Goal: Information Seeking & Learning: Check status

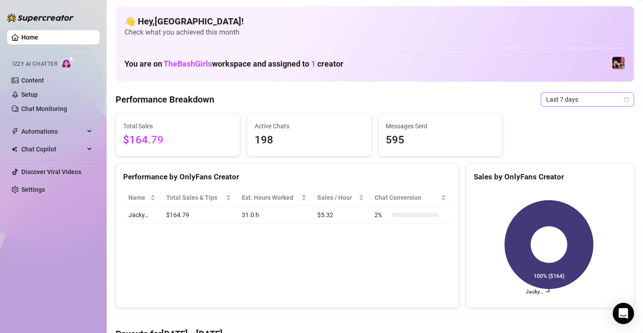
click at [624, 99] on icon "calendar" at bounding box center [626, 99] width 5 height 5
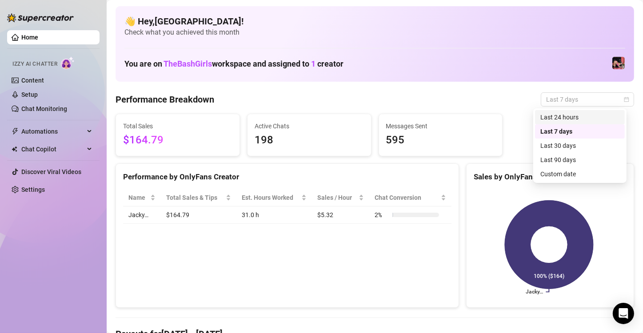
click at [556, 116] on div "Last 24 hours" at bounding box center [580, 117] width 79 height 10
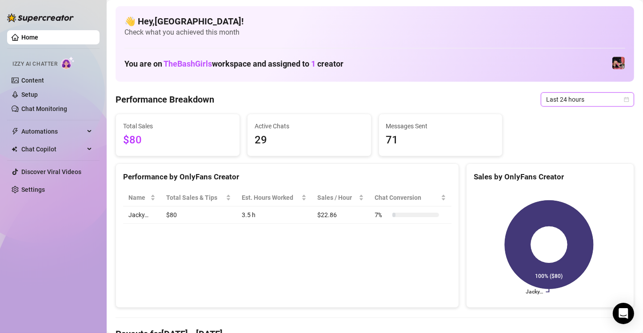
click at [623, 96] on div "Last 24 hours" at bounding box center [587, 99] width 93 height 14
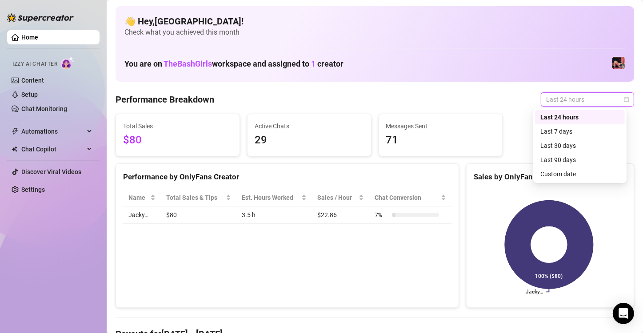
click at [583, 131] on div "Last 7 days" at bounding box center [580, 132] width 79 height 10
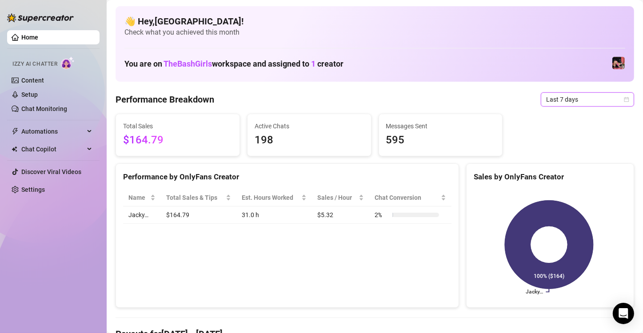
click at [624, 100] on icon "calendar" at bounding box center [626, 99] width 5 height 5
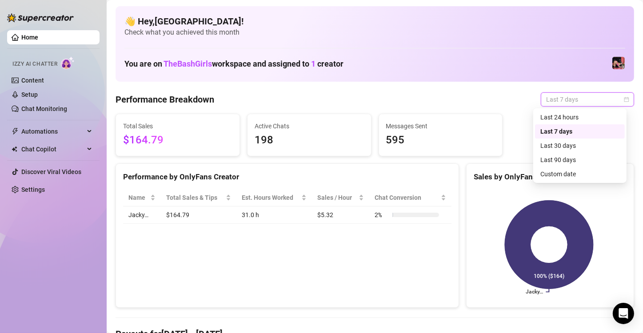
click at [624, 100] on icon "calendar" at bounding box center [626, 99] width 5 height 5
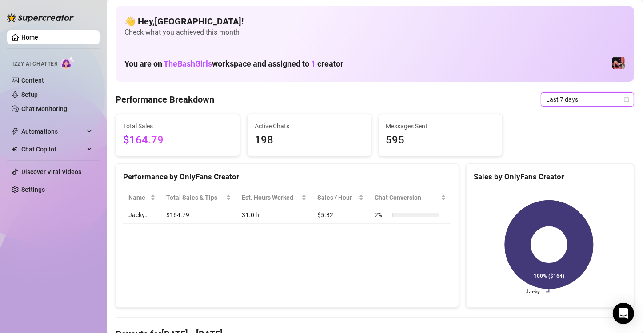
click at [614, 100] on span "Last 7 days" at bounding box center [587, 99] width 83 height 13
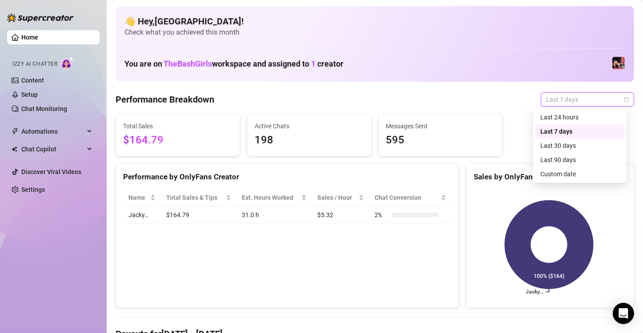
click at [565, 175] on div "Custom date" at bounding box center [580, 174] width 79 height 10
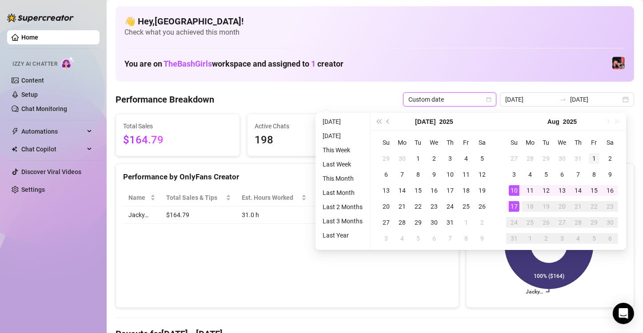
click at [596, 156] on div "1" at bounding box center [594, 158] width 11 height 11
type input "[DATE]"
click at [517, 209] on div "17" at bounding box center [514, 206] width 11 height 11
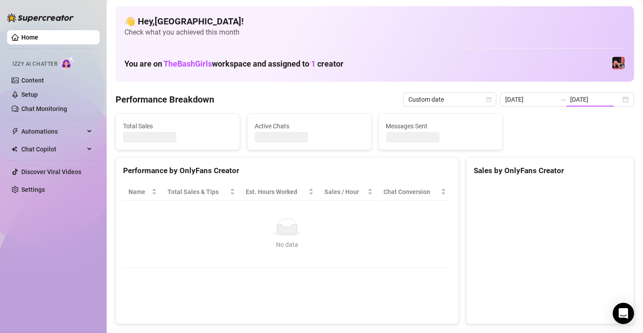
type input "[DATE]"
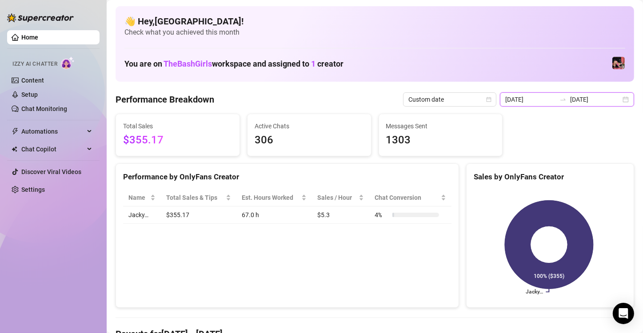
click at [613, 97] on input "[DATE]" at bounding box center [595, 100] width 51 height 10
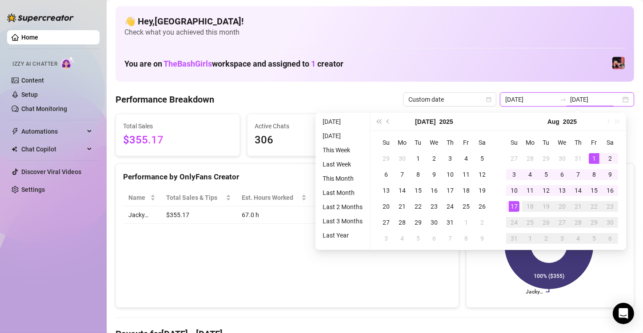
click at [622, 97] on div "[DATE] [DATE]" at bounding box center [567, 99] width 134 height 14
click at [612, 100] on input "[DATE]" at bounding box center [595, 100] width 51 height 10
click at [335, 117] on li "[DATE]" at bounding box center [342, 121] width 47 height 11
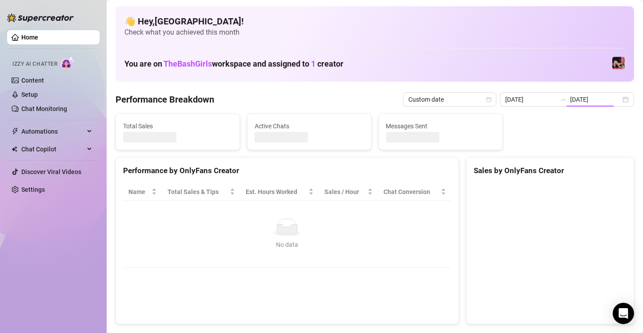
type input "[DATE]"
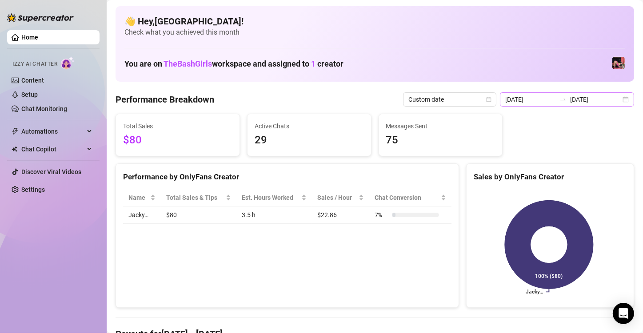
click at [619, 99] on div "[DATE] [DATE]" at bounding box center [567, 99] width 134 height 14
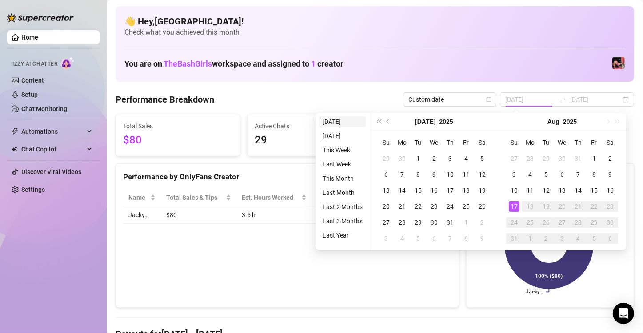
click at [325, 119] on li "[DATE]" at bounding box center [342, 121] width 47 height 11
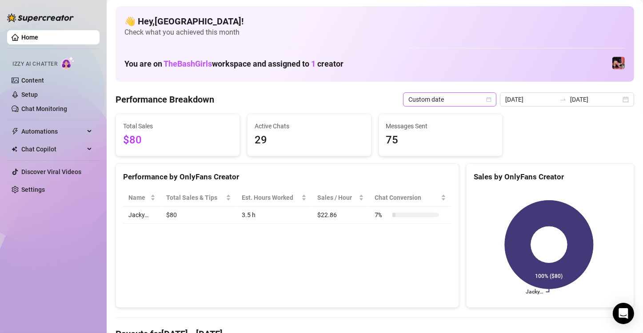
click at [491, 99] on icon "calendar" at bounding box center [489, 99] width 5 height 5
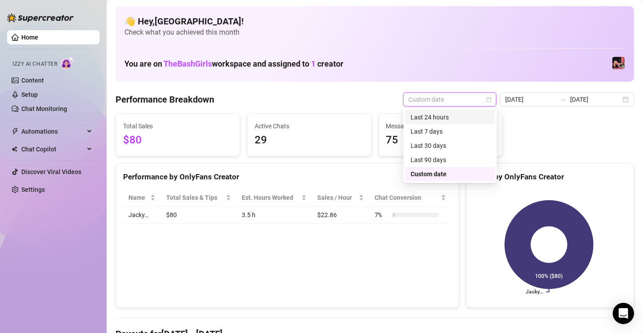
click at [426, 117] on div "Last 24 hours" at bounding box center [450, 117] width 79 height 10
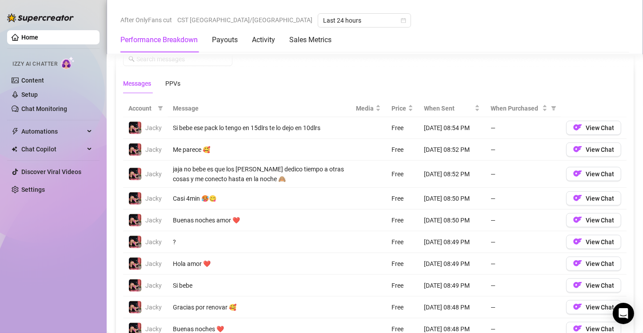
scroll to position [797, 0]
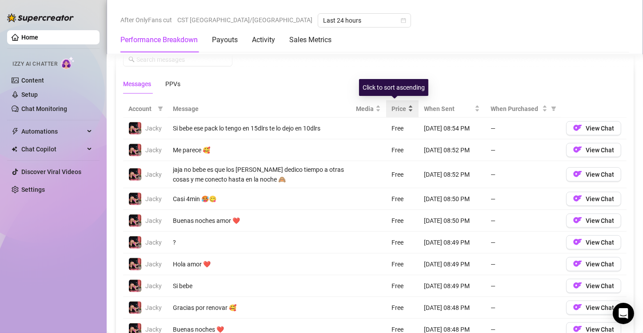
click at [403, 104] on div "Price" at bounding box center [403, 109] width 22 height 10
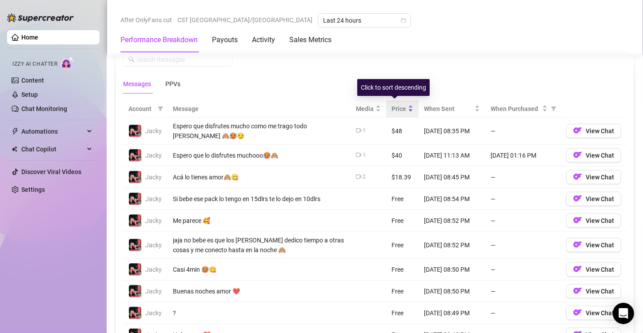
click at [403, 104] on div "Price" at bounding box center [403, 109] width 22 height 10
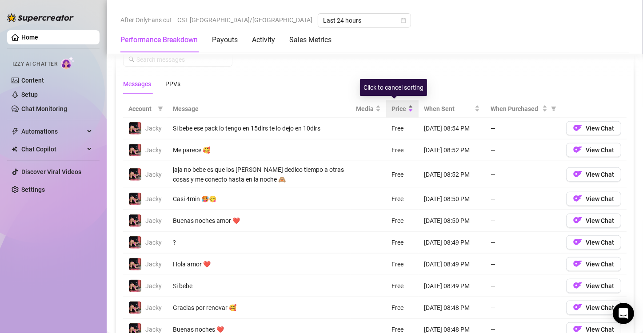
click at [403, 104] on div "Price" at bounding box center [403, 109] width 22 height 10
